Goal: Task Accomplishment & Management: Complete application form

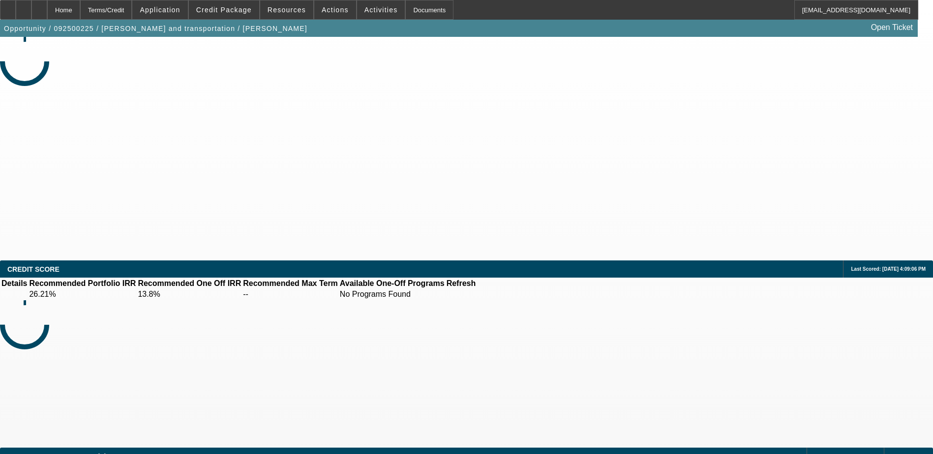
select select "0"
select select "2"
select select "0.1"
select select "4"
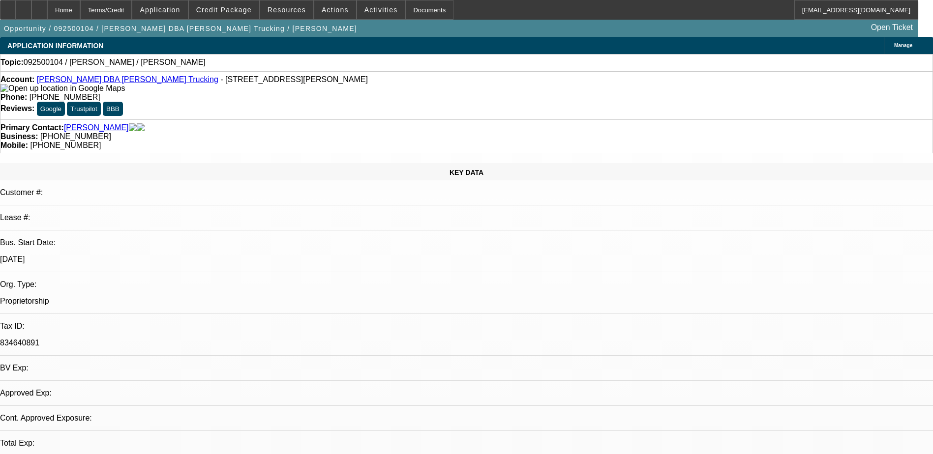
select select "0"
select select "2"
select select "0.1"
select select "1"
select select "2"
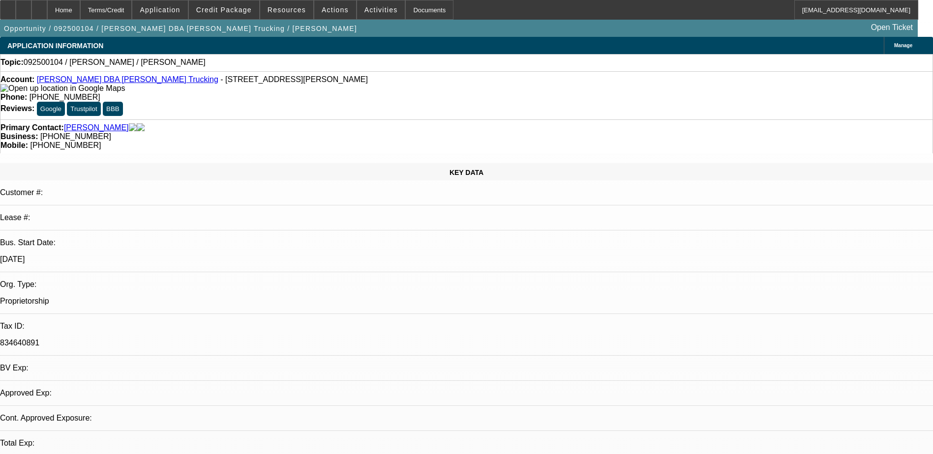
select select "4"
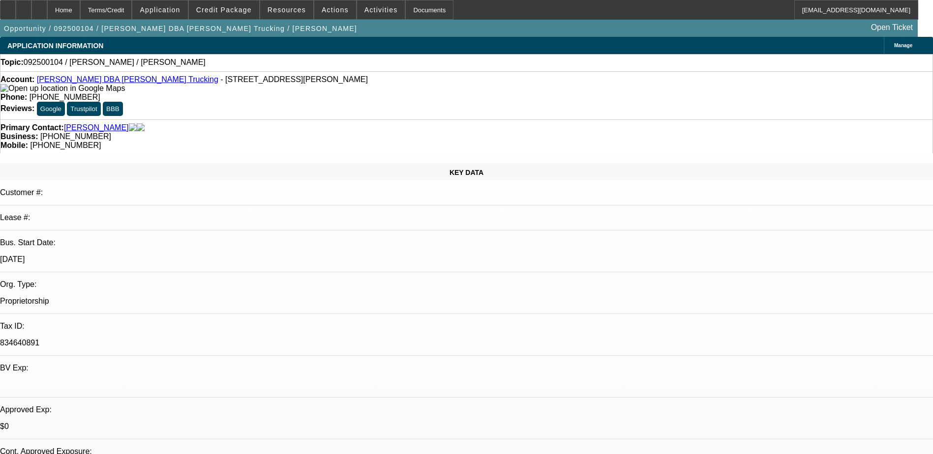
select select "0"
select select "2"
select select "0.1"
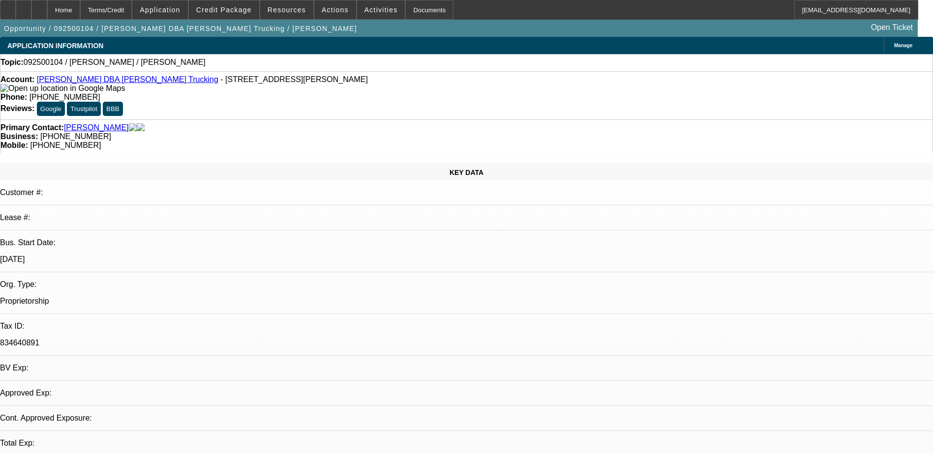
select select "4"
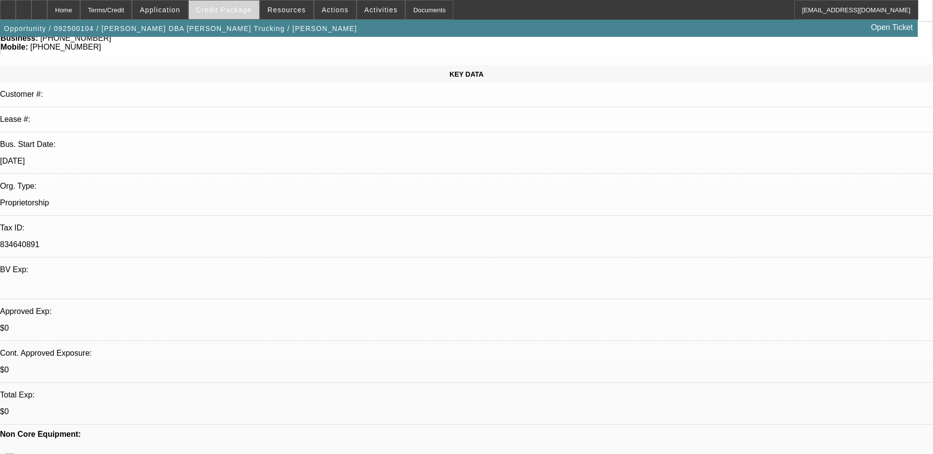
click at [238, 9] on span "Credit Package" at bounding box center [224, 10] width 56 height 8
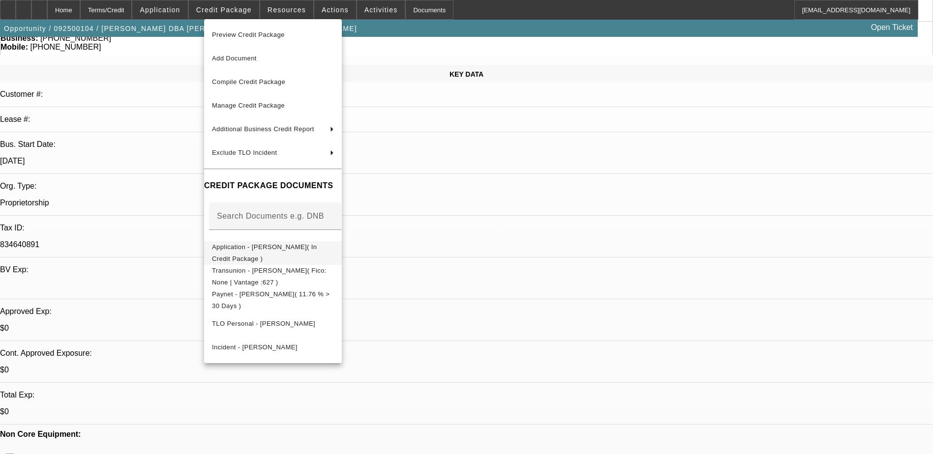
click at [278, 247] on span "Application - Kevin O Martinez( In Credit Package )" at bounding box center [264, 252] width 105 height 19
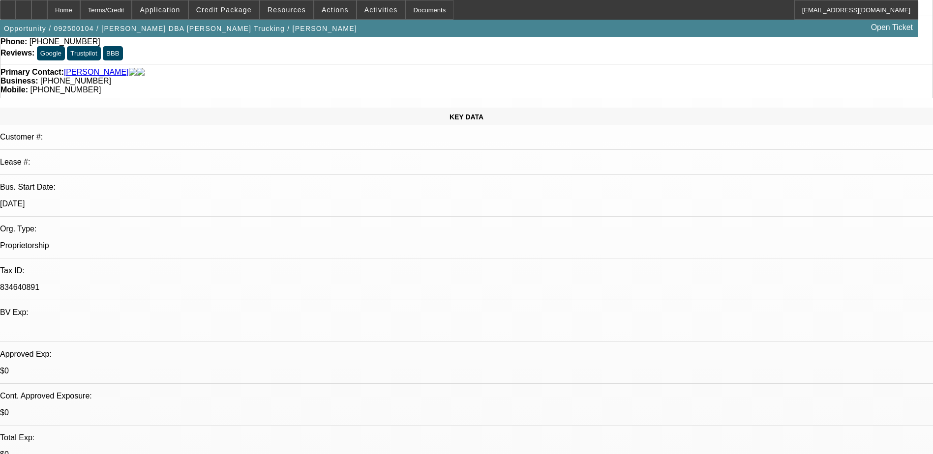
scroll to position [49, 0]
